Goal: Task Accomplishment & Management: Use online tool/utility

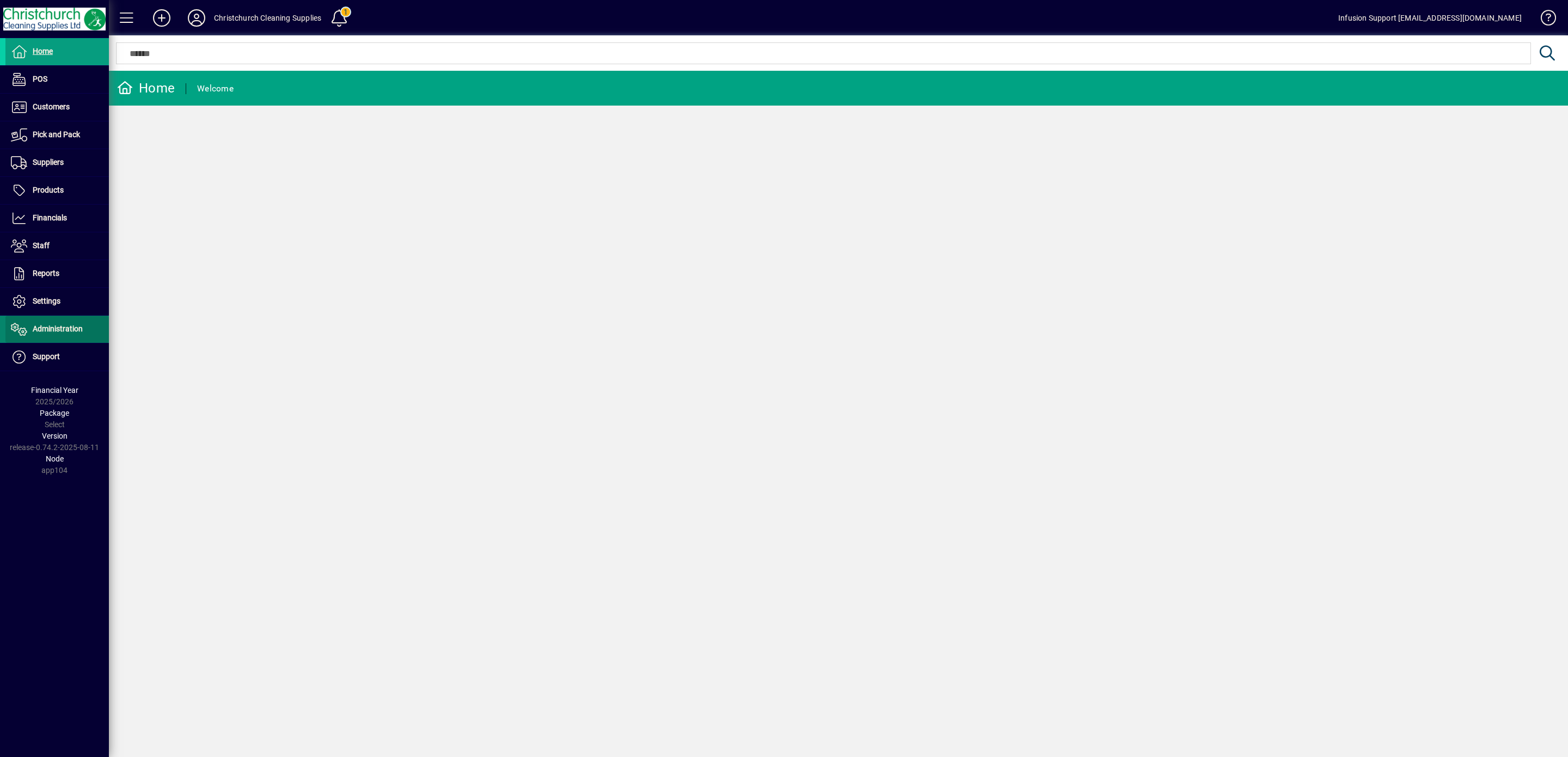
click at [57, 333] on span "Administration" at bounding box center [58, 328] width 50 height 8
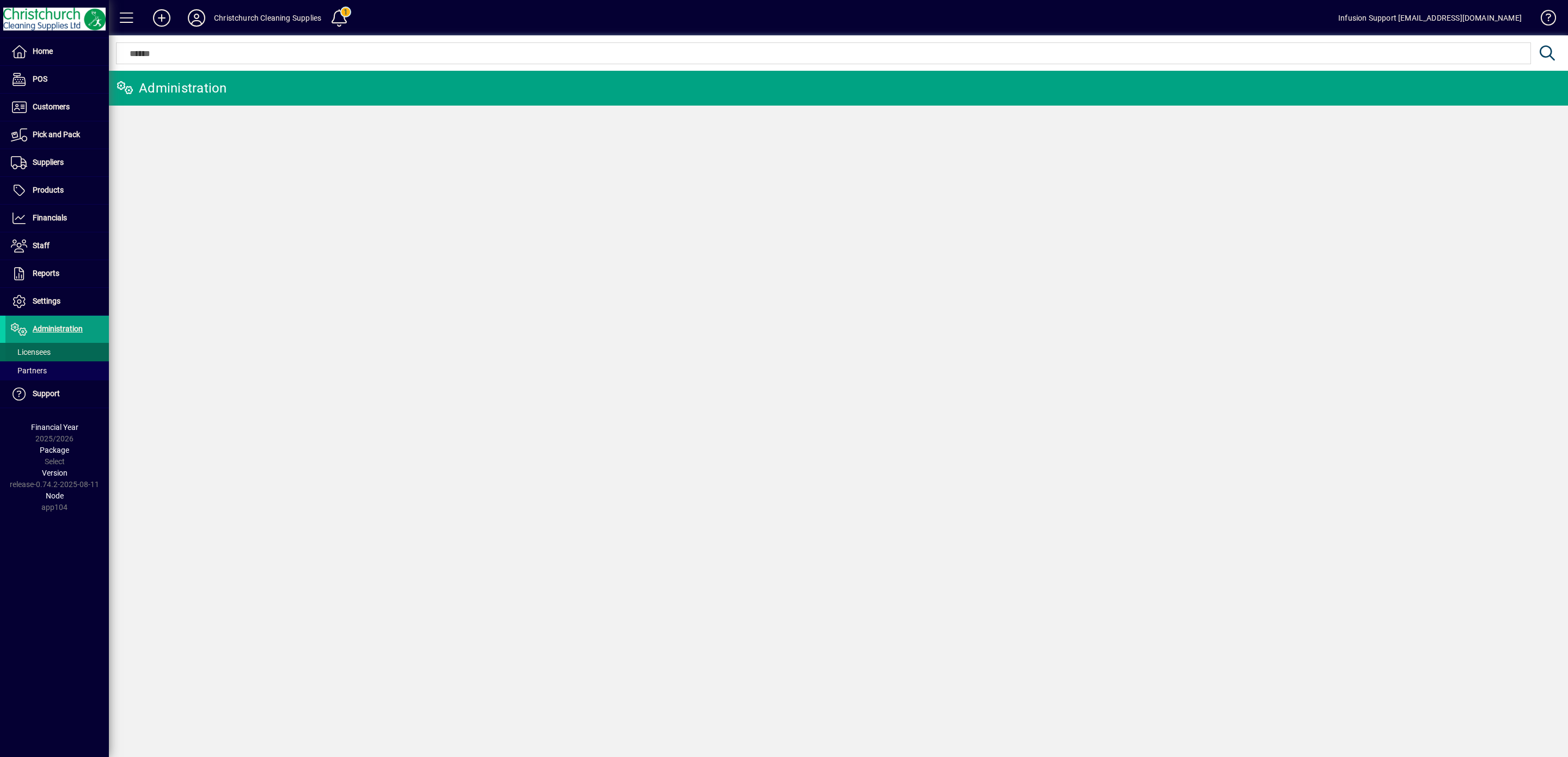
click at [44, 351] on span "Licensees" at bounding box center [31, 352] width 40 height 8
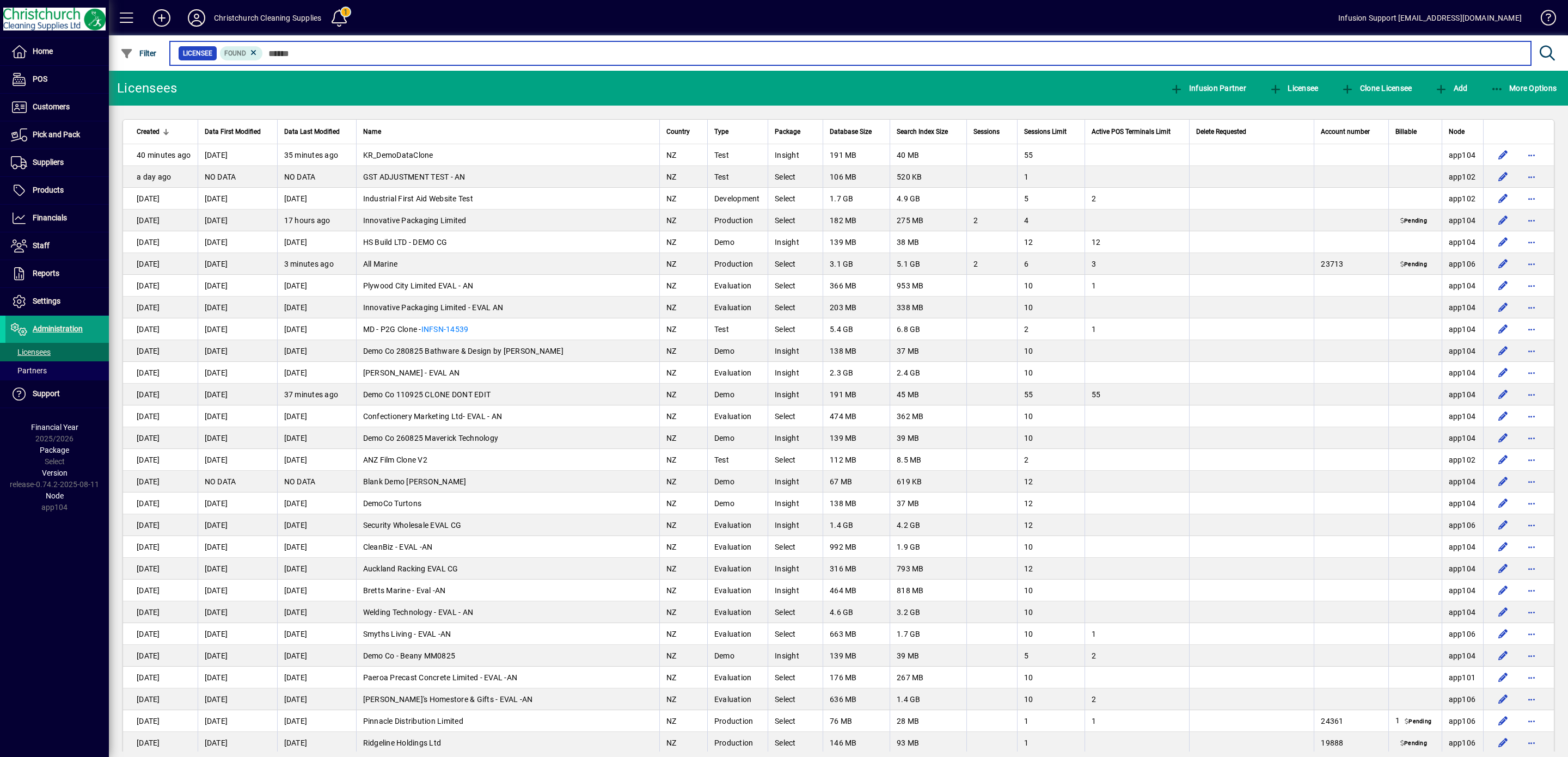
click at [338, 52] on input "text" at bounding box center [893, 53] width 1259 height 15
type input "*"
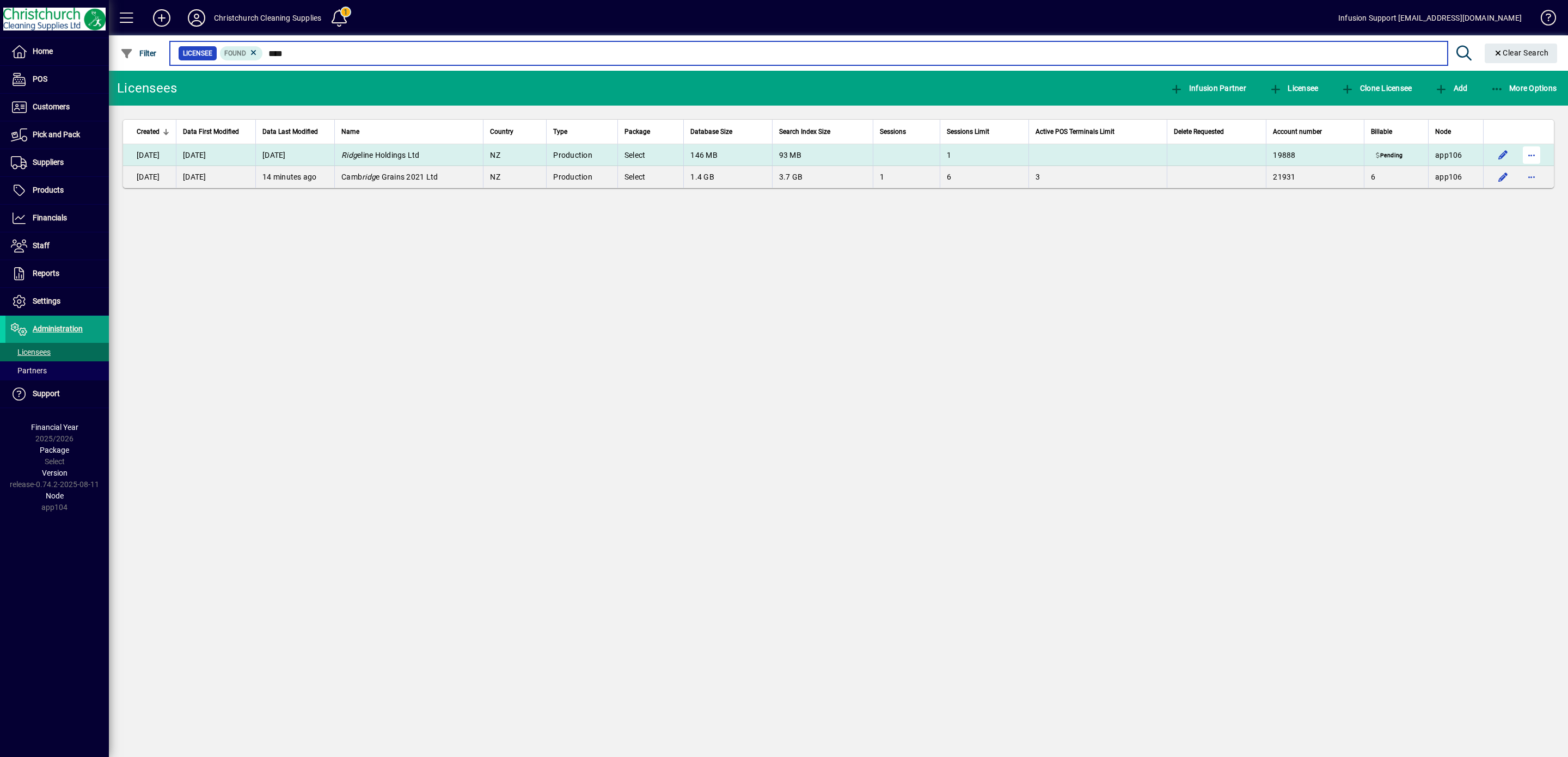
type input "****"
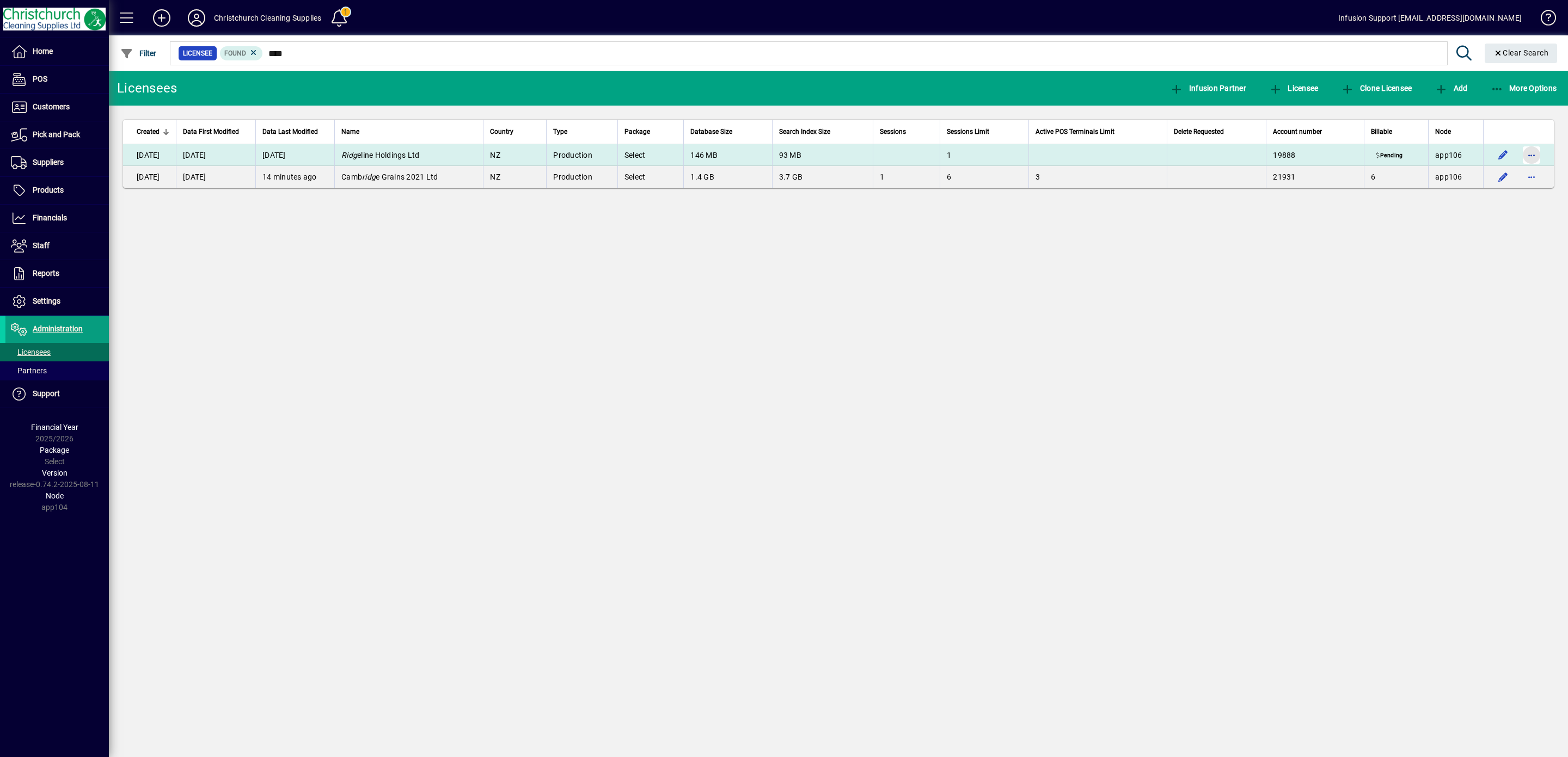
click at [1532, 154] on span "button" at bounding box center [1531, 154] width 26 height 26
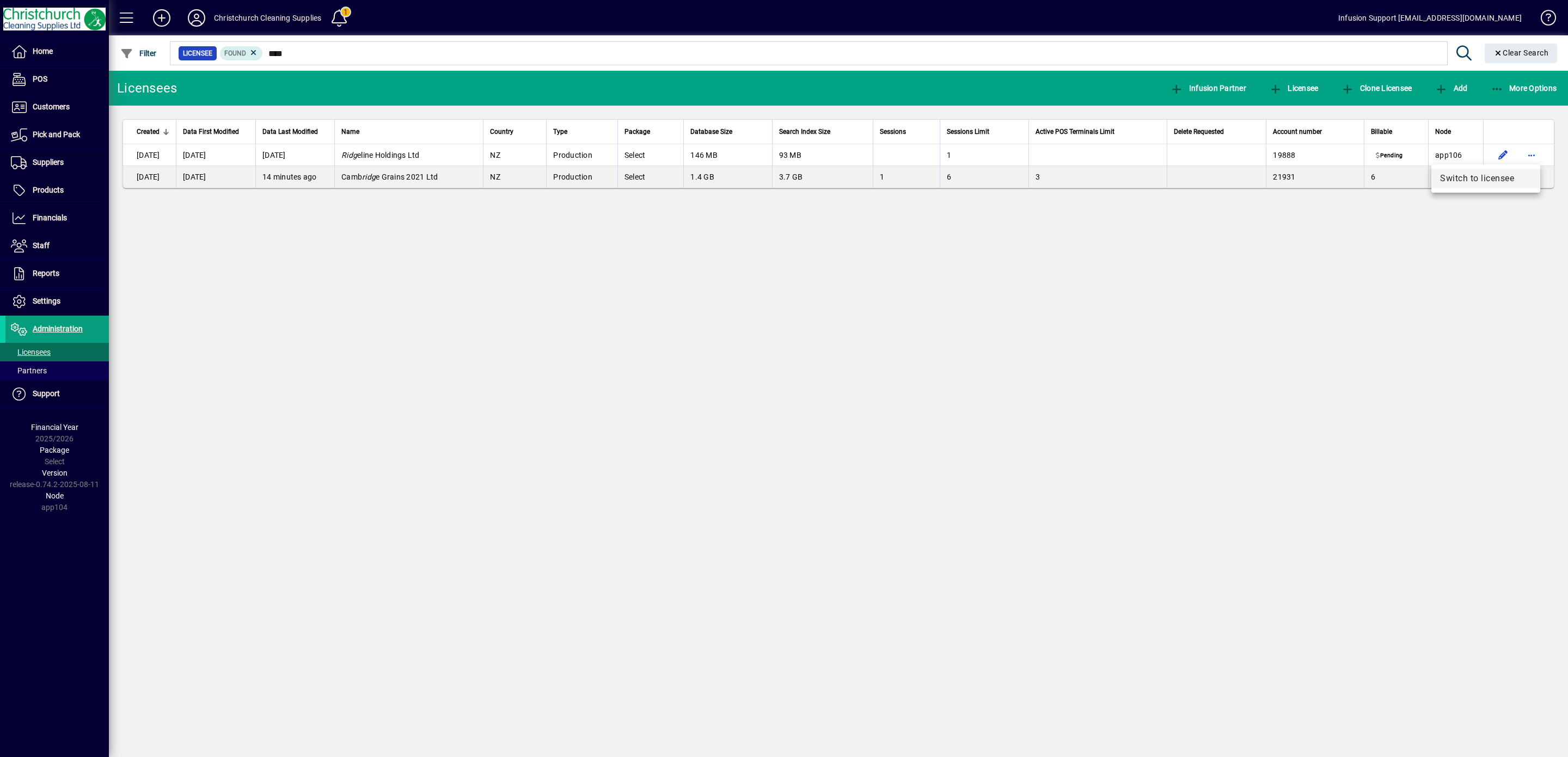
click at [1477, 179] on span "Switch to licensee" at bounding box center [1486, 178] width 91 height 13
